Goal: Navigation & Orientation: Find specific page/section

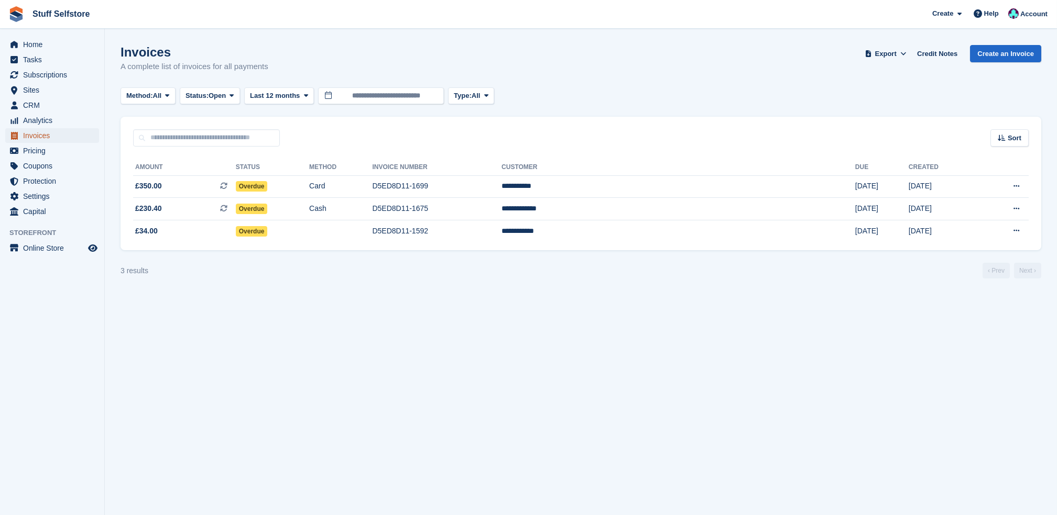
click at [31, 138] on span "Invoices" at bounding box center [54, 135] width 63 height 15
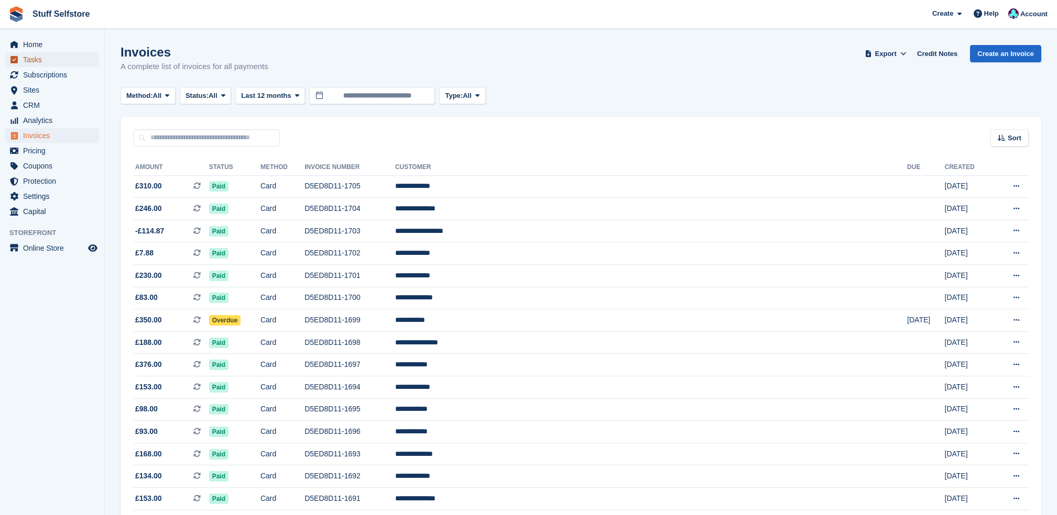
click at [43, 60] on span "Tasks" at bounding box center [54, 59] width 63 height 15
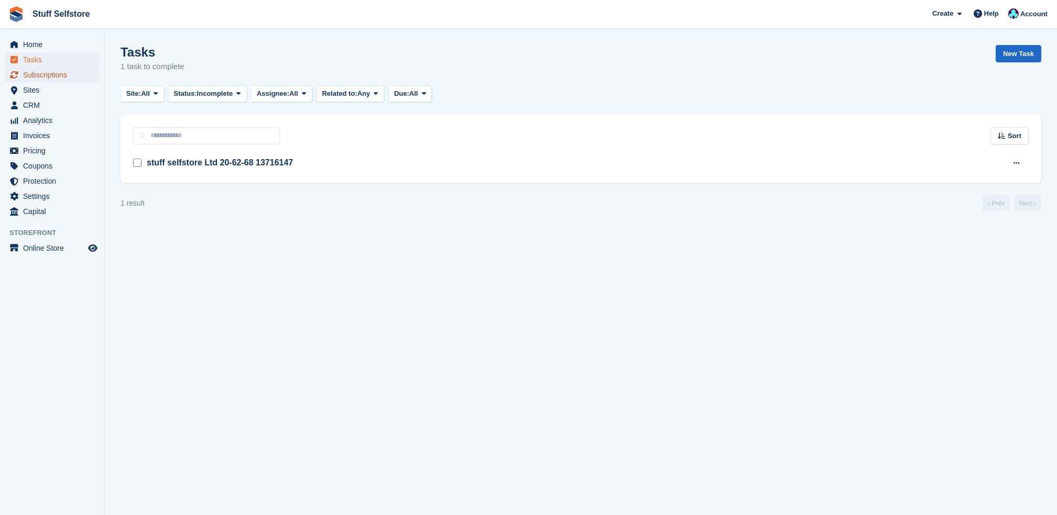
click at [57, 75] on span "Subscriptions" at bounding box center [54, 75] width 63 height 15
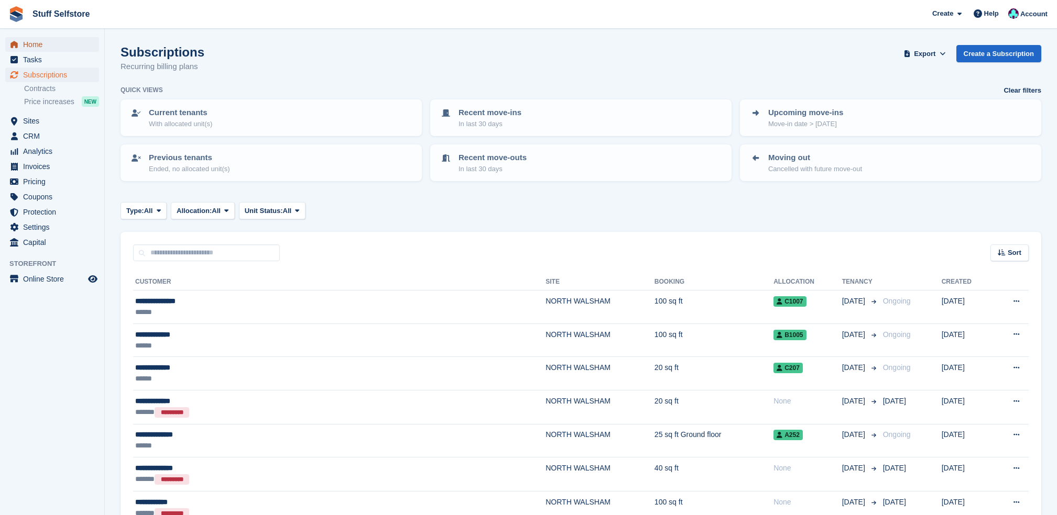
click at [30, 40] on span "Home" at bounding box center [54, 44] width 63 height 15
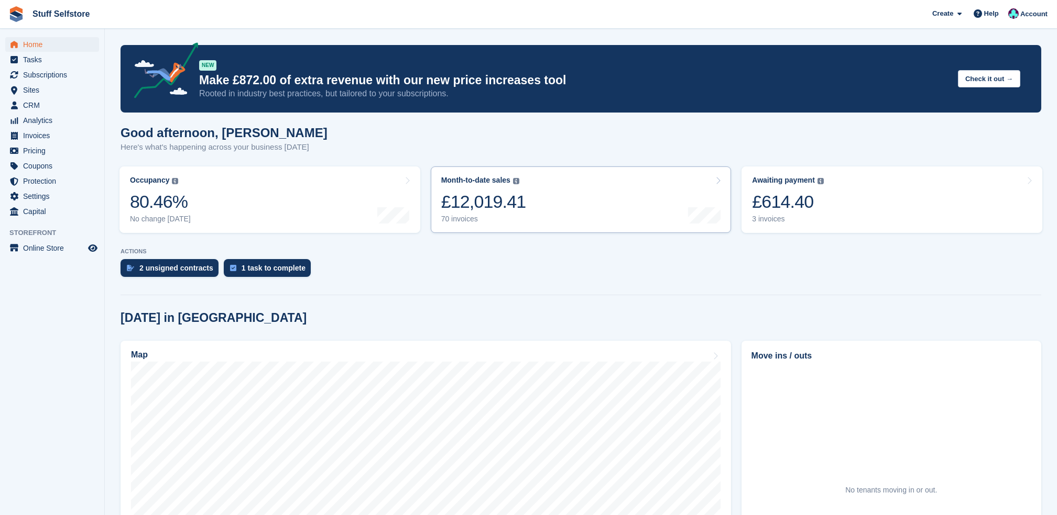
click at [679, 203] on link "Month-to-date sales The sum of all finalised invoices generated this month to d…" at bounding box center [581, 200] width 301 height 67
click at [52, 76] on span "Subscriptions" at bounding box center [54, 75] width 63 height 15
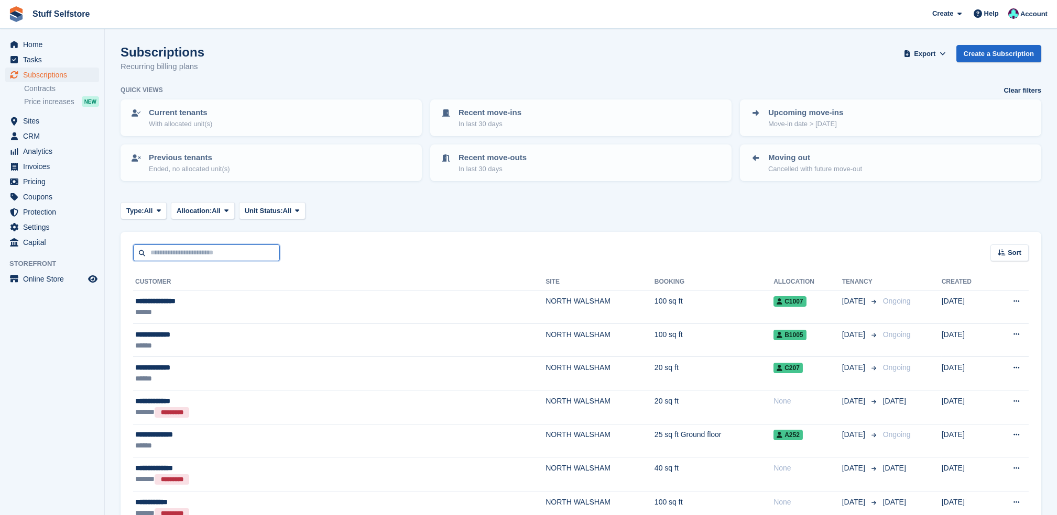
click at [214, 258] on input "text" at bounding box center [206, 253] width 147 height 17
type input "**********"
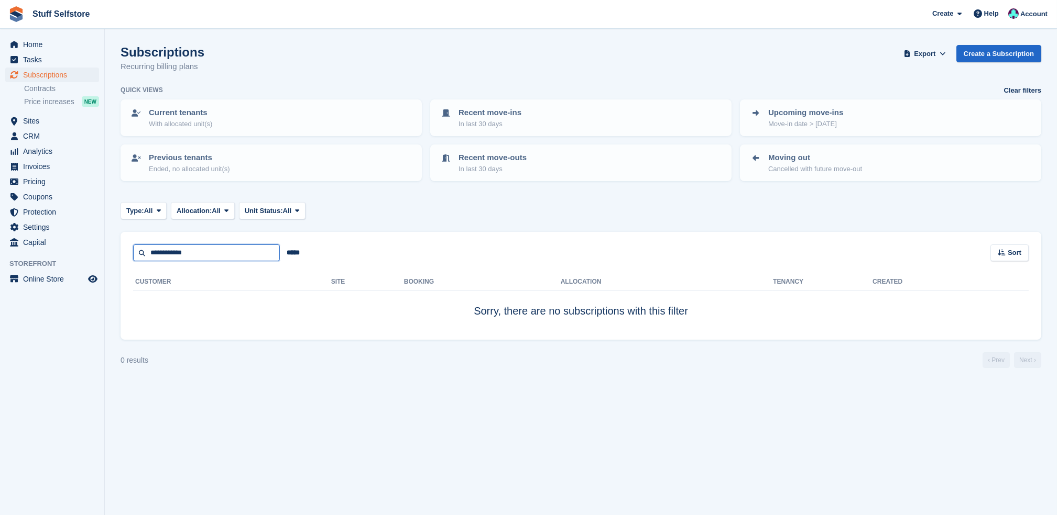
drag, startPoint x: 214, startPoint y: 258, endPoint x: 0, endPoint y: 294, distance: 217.3
click at [0, 294] on html "Stuff Selfstore Create Subscription Invoice Contact Deal Discount Page Help Cha…" at bounding box center [528, 257] width 1057 height 515
click at [67, 78] on span "Subscriptions" at bounding box center [54, 75] width 63 height 15
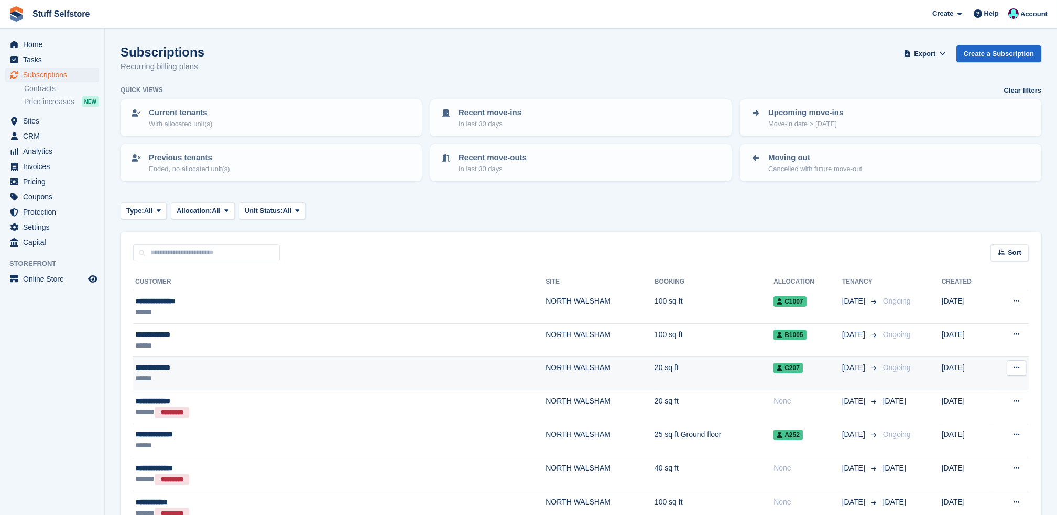
click at [191, 377] on div "******" at bounding box center [257, 378] width 244 height 11
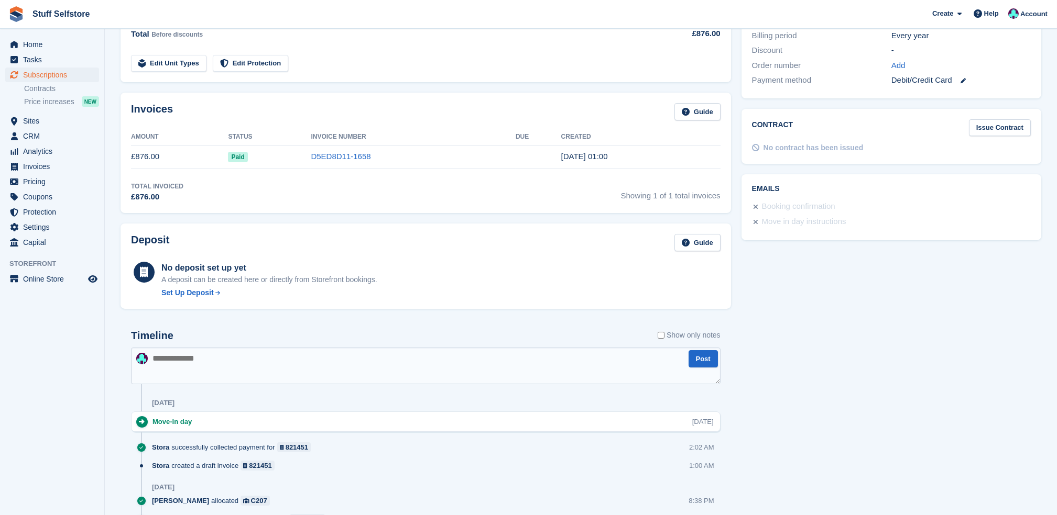
scroll to position [345, 0]
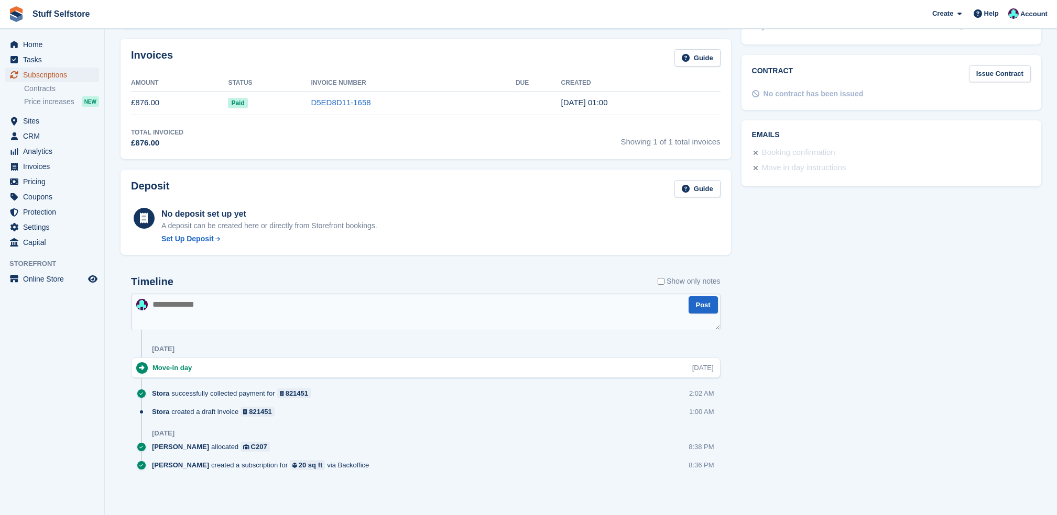
click at [78, 70] on span "Subscriptions" at bounding box center [54, 75] width 63 height 15
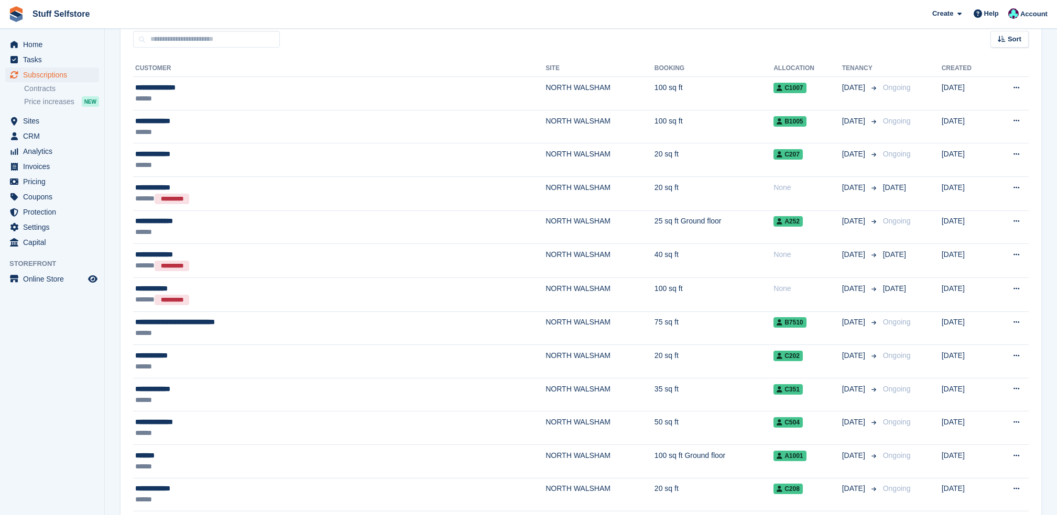
scroll to position [279, 0]
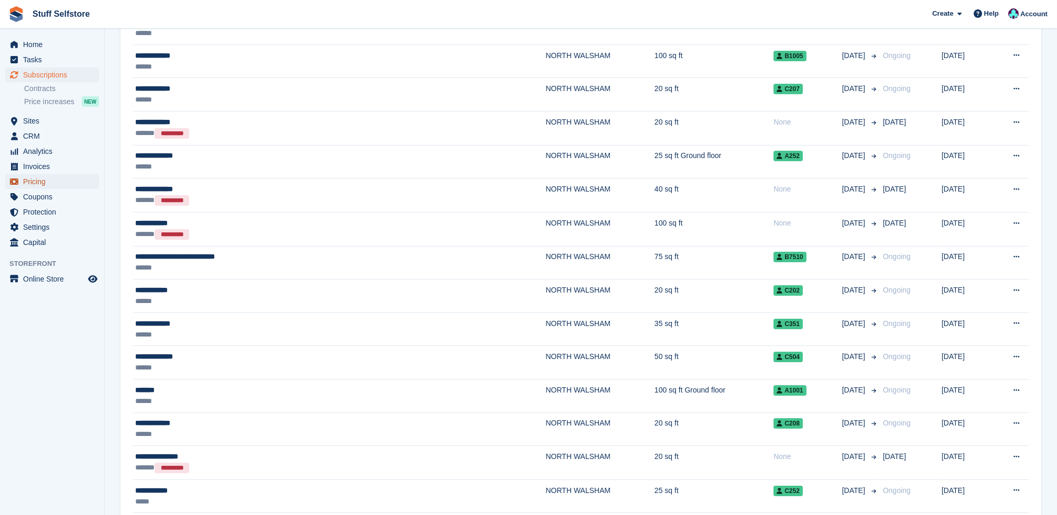
click at [22, 175] on link "Pricing" at bounding box center [52, 181] width 94 height 15
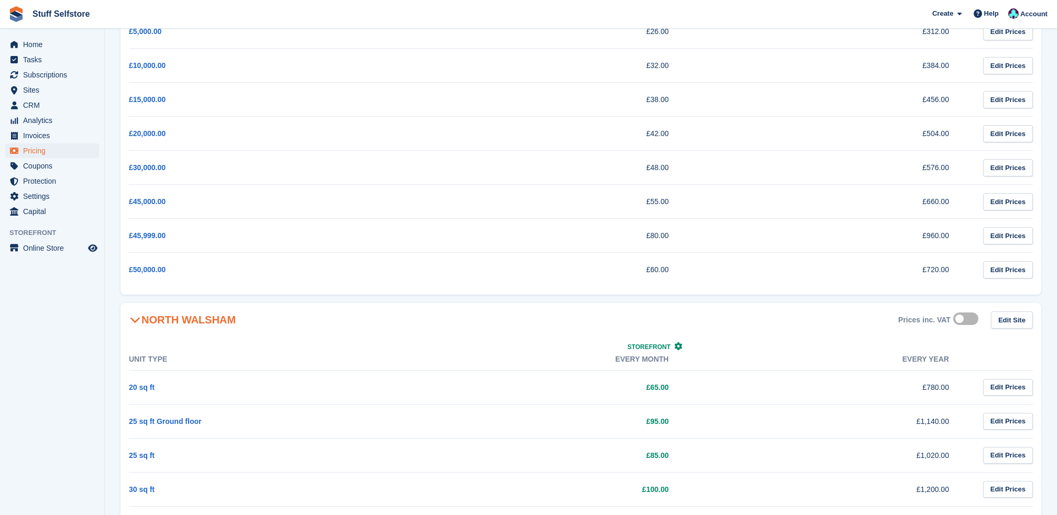
scroll to position [210, 0]
click at [40, 94] on span "Sites" at bounding box center [54, 90] width 63 height 15
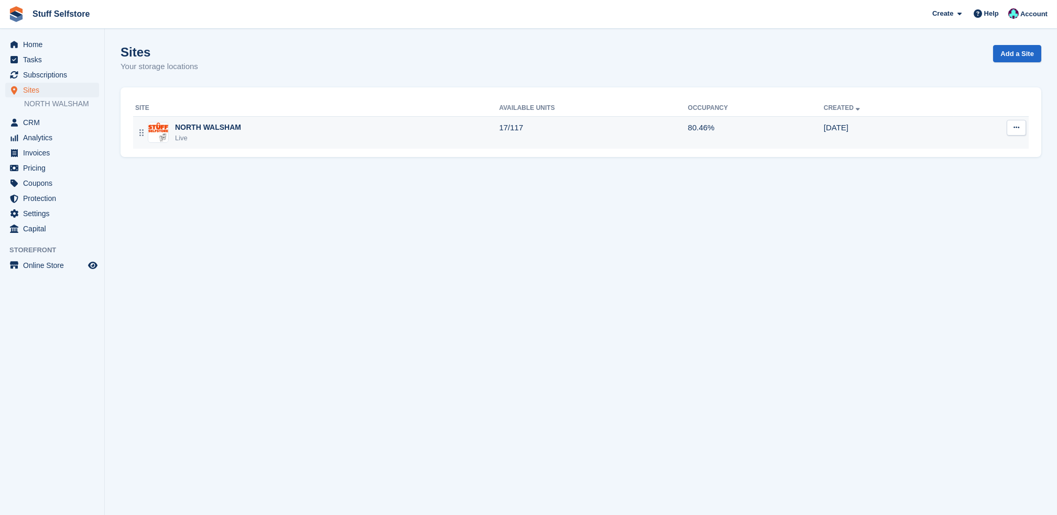
click at [480, 142] on div "NORTH WALSHAM Live" at bounding box center [317, 132] width 364 height 21
